Goal: Task Accomplishment & Management: Use online tool/utility

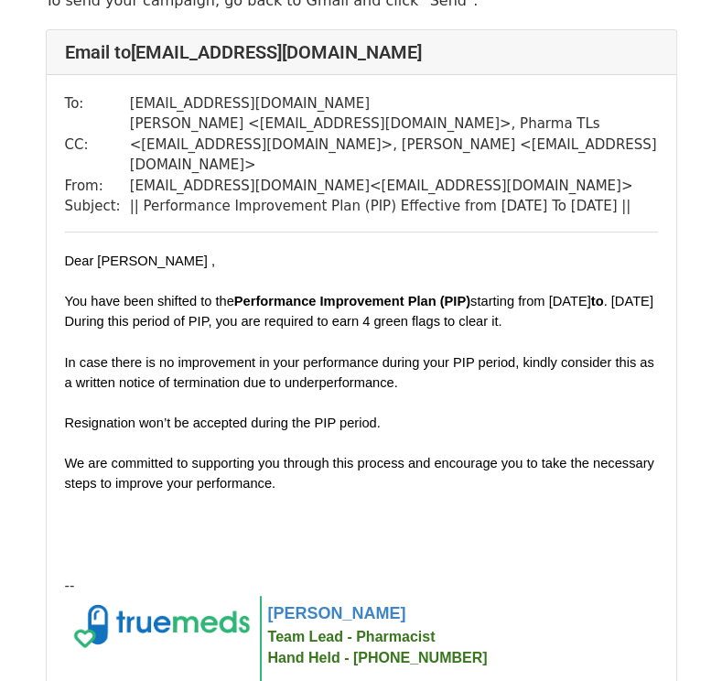
scroll to position [99, 0]
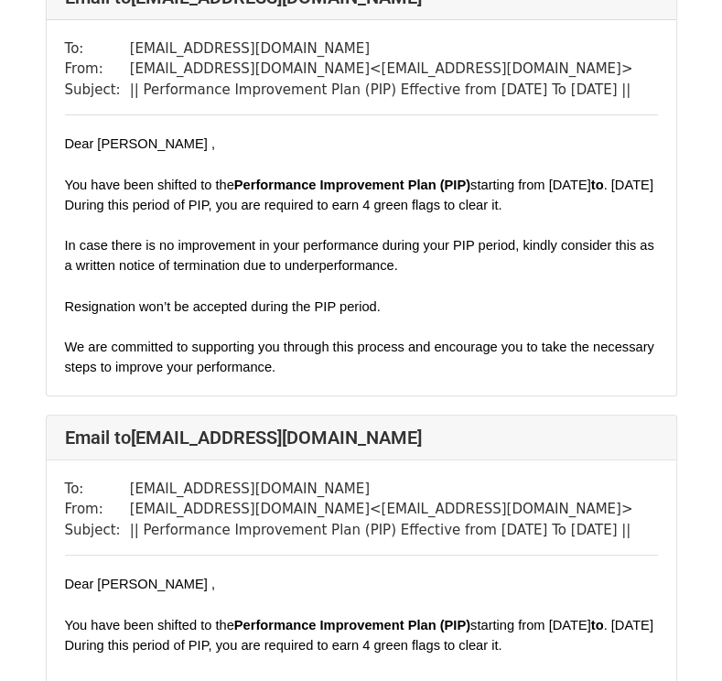
scroll to position [157, 0]
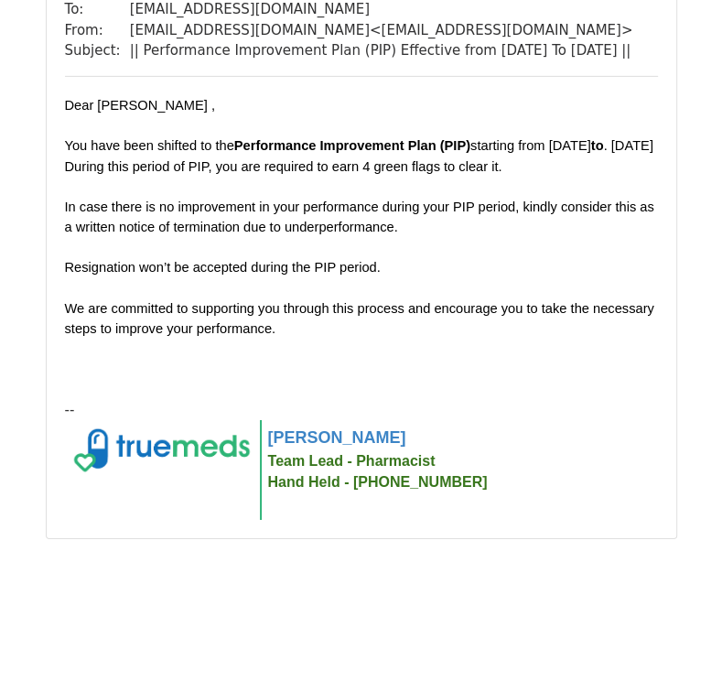
scroll to position [14049, 0]
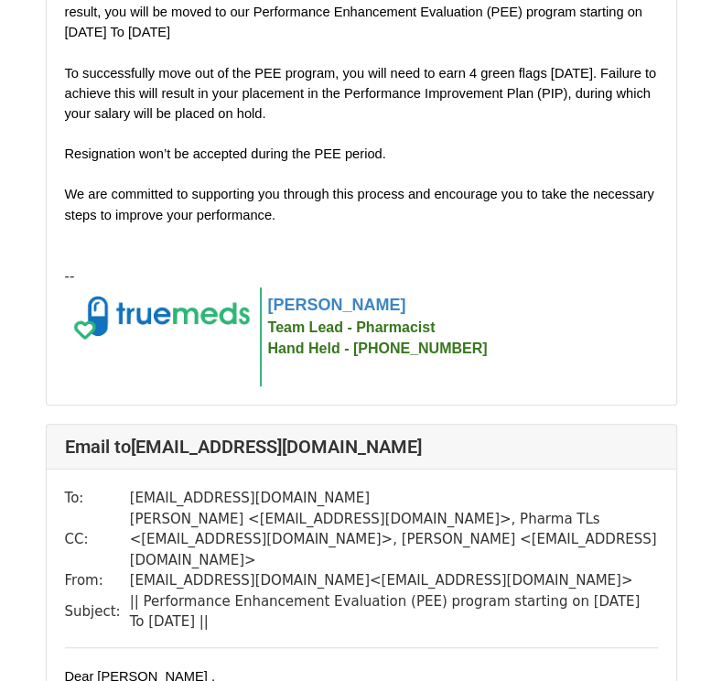
scroll to position [4179, 0]
